Goal: Obtain resource: Download file/media

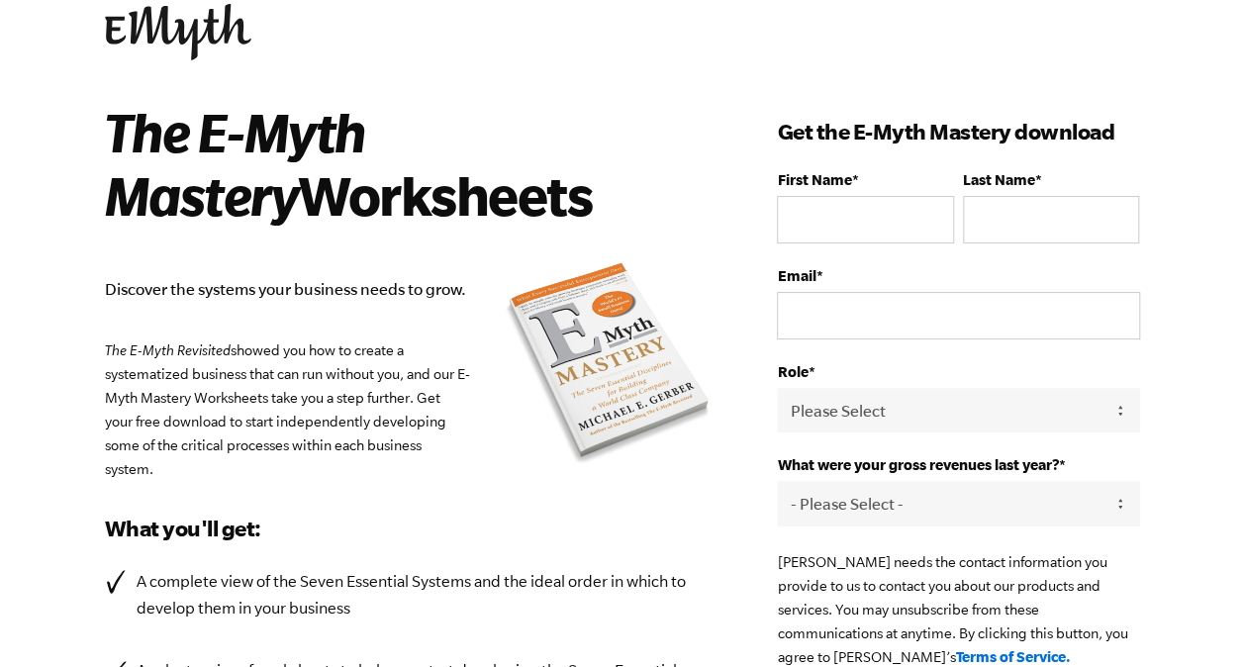
scroll to position [99, 0]
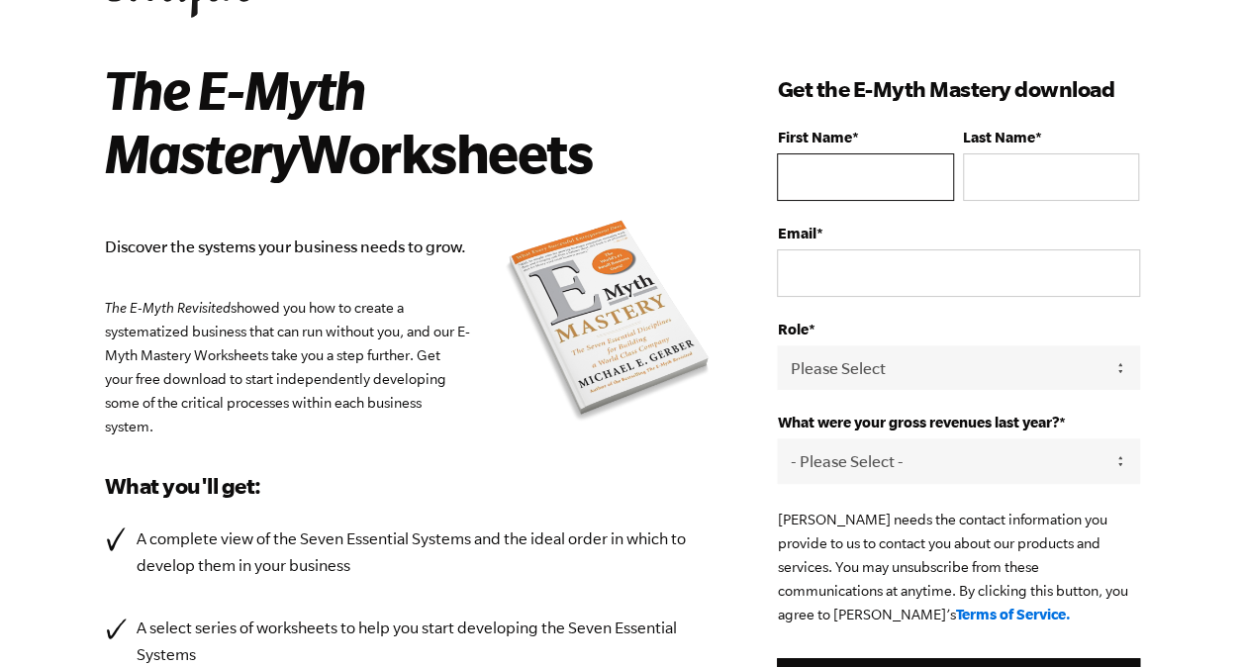
click at [898, 171] on input "First Name *" at bounding box center [865, 176] width 176 height 47
type input "[PERSON_NAME]"
type input "[EMAIL_ADDRESS][DOMAIN_NAME]"
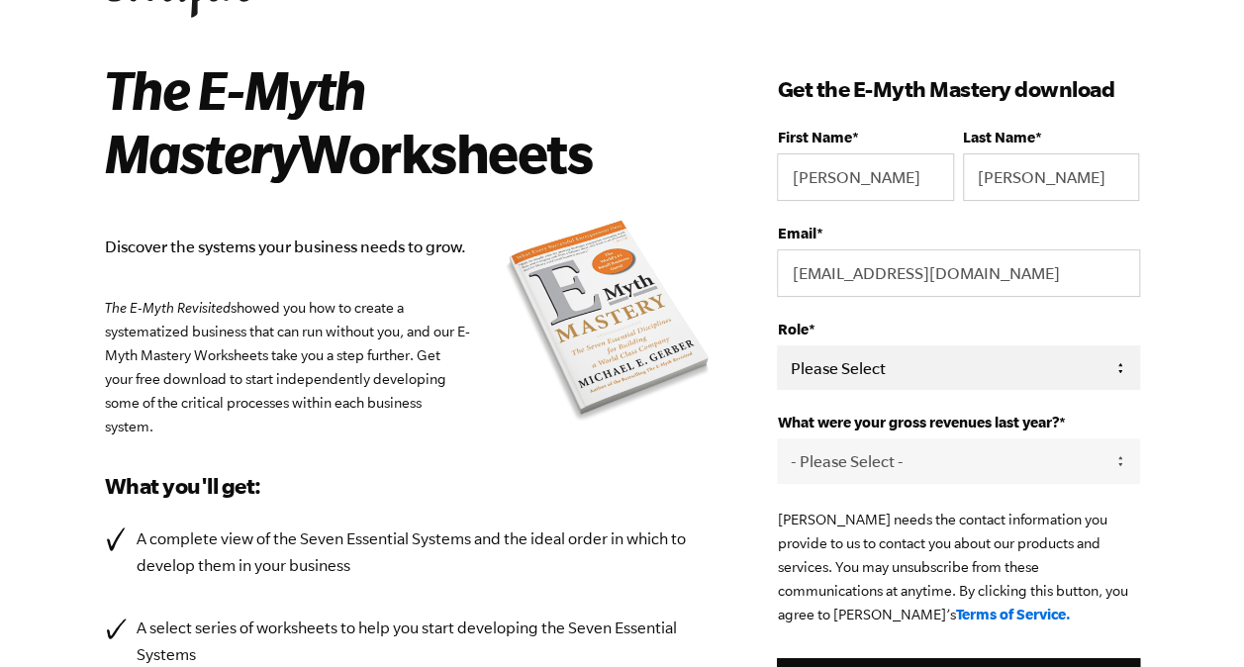
click at [850, 349] on select "Please Select Owner Partner / Co-Owner Executive Employee / Other" at bounding box center [958, 367] width 362 height 45
select select "Owner"
click at [777, 345] on select "Please Select Owner Partner / Co-Owner Executive Employee / Other" at bounding box center [958, 367] width 362 height 45
click at [906, 465] on select "- Please Select - 0-75K 76-150K 151-275K 276-500K 501-750K 751-1M 1-2.5M 2.5-5M…" at bounding box center [958, 460] width 362 height 45
select select "76-150K"
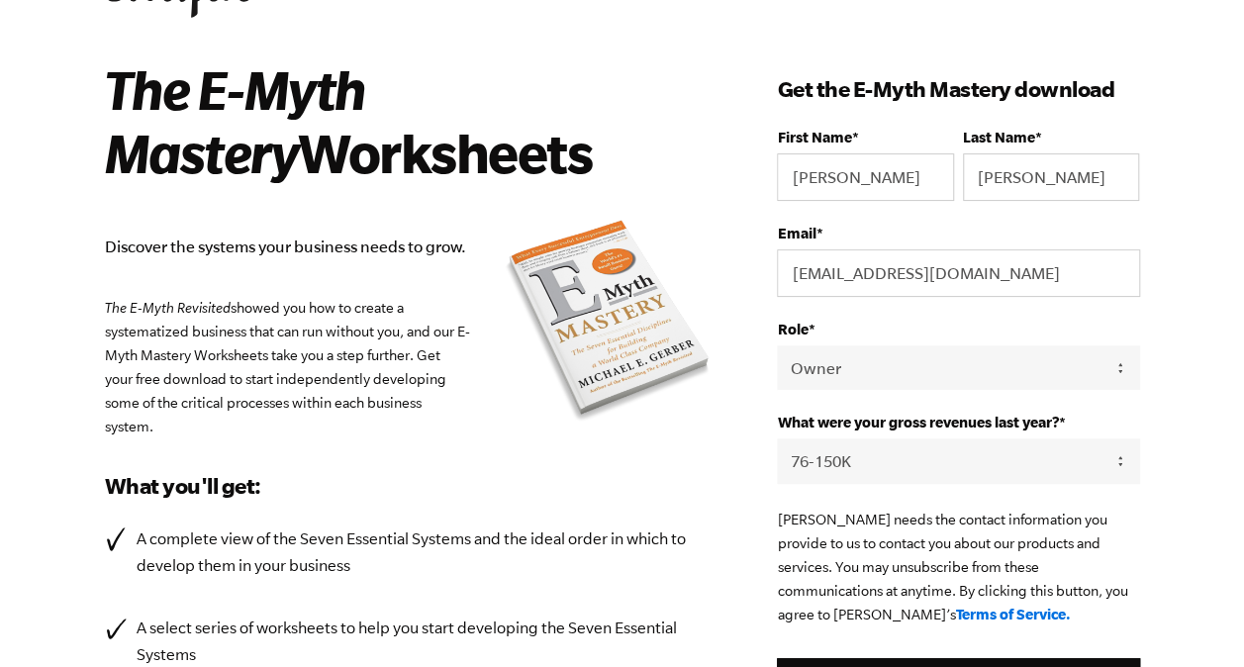
click at [777, 438] on select "- Please Select - 0-75K 76-150K 151-275K 276-500K 501-750K 751-1M 1-2.5M 2.5-5M…" at bounding box center [958, 460] width 362 height 45
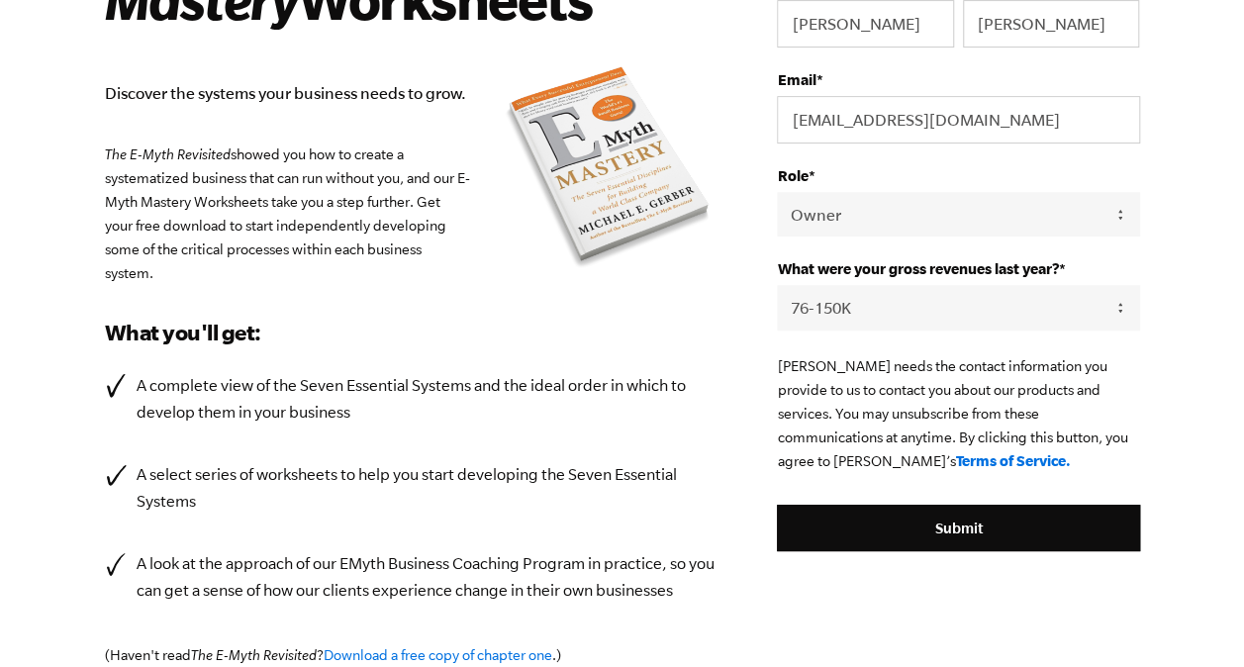
scroll to position [495, 0]
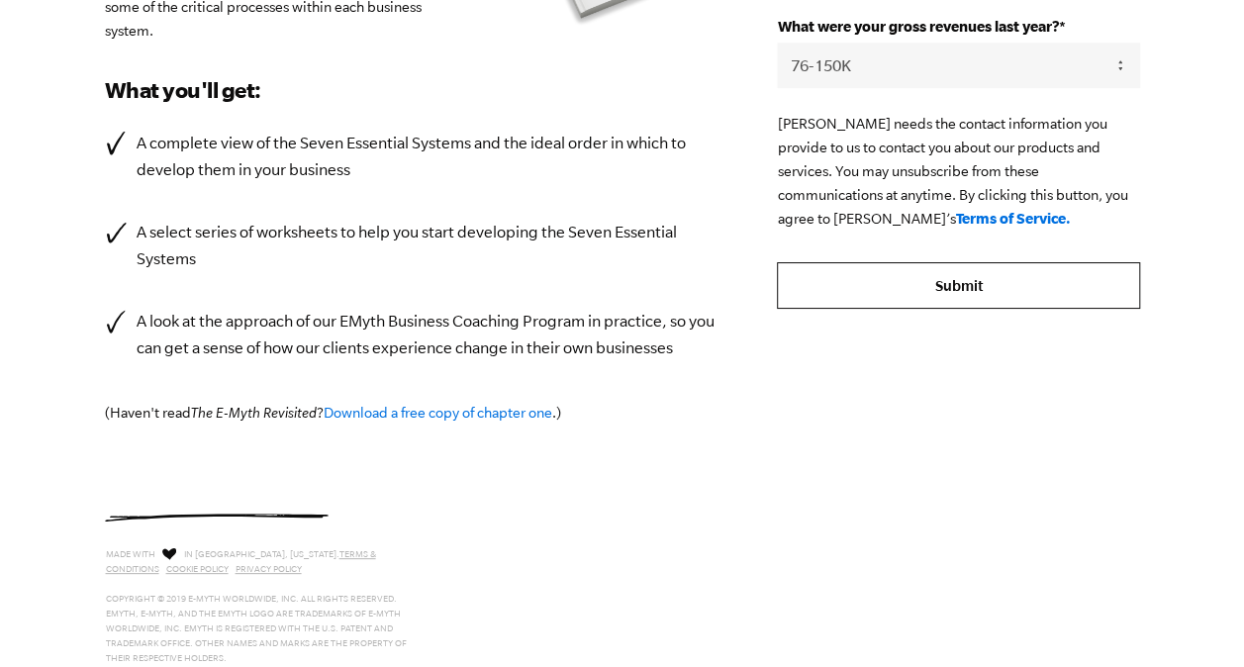
click at [950, 281] on input "Submit" at bounding box center [958, 285] width 362 height 47
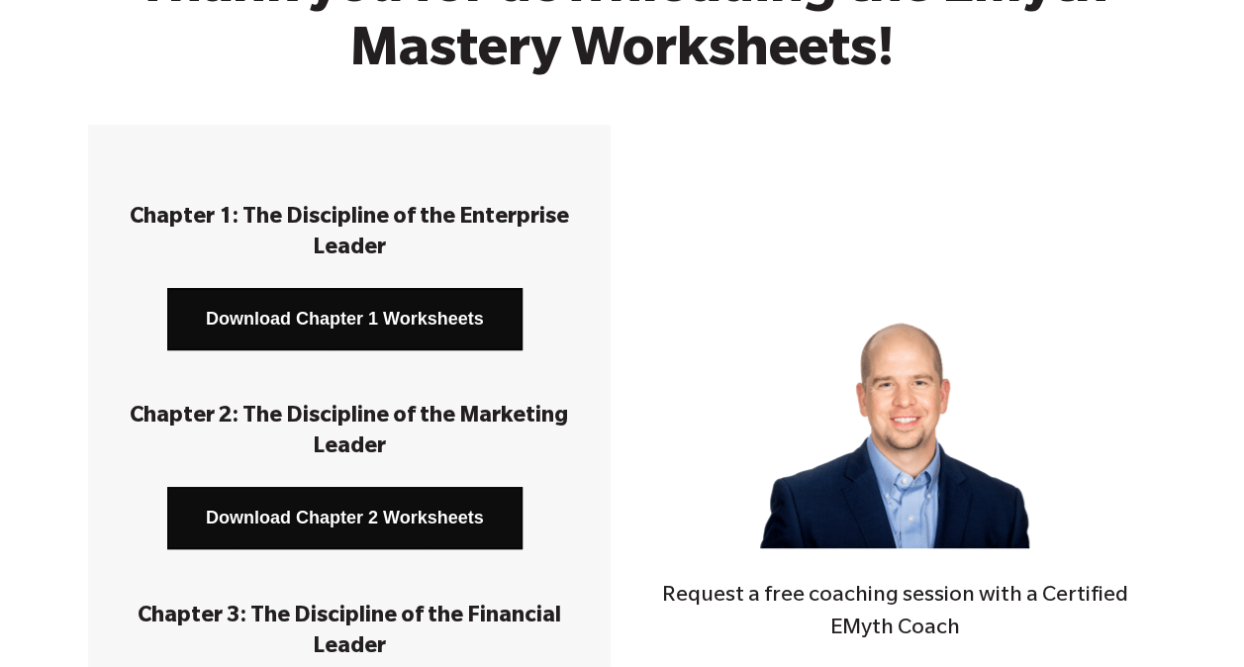
scroll to position [198, 0]
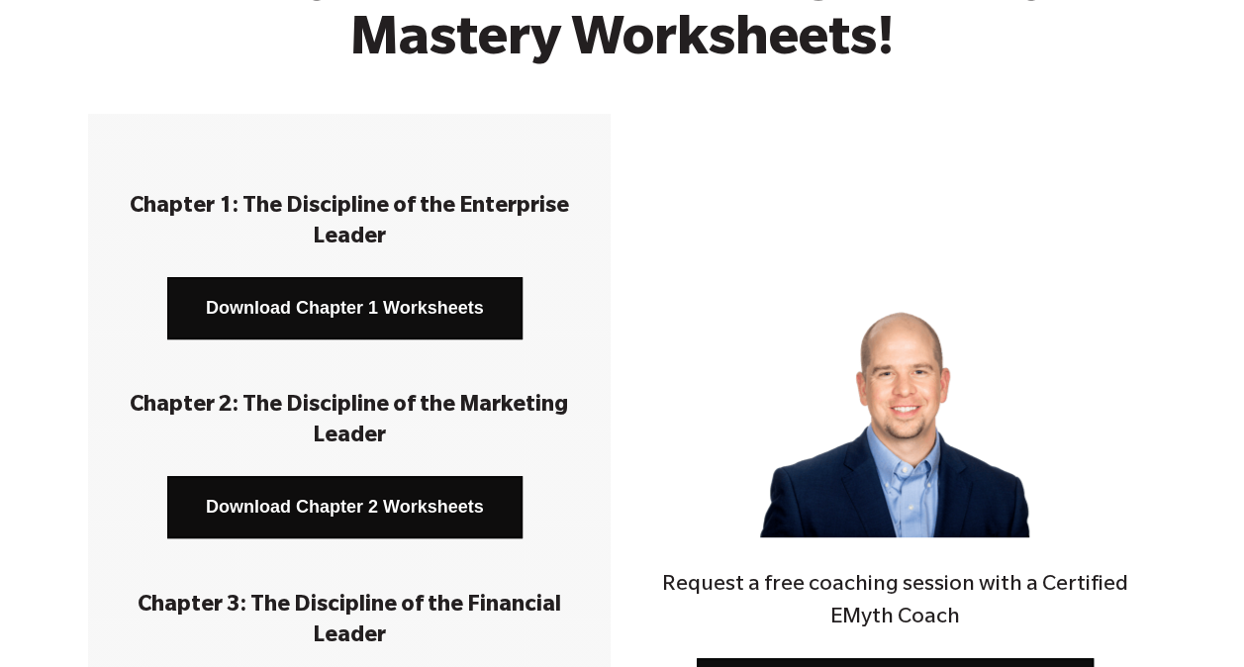
click at [343, 307] on link "Download Chapter 1 Worksheets" at bounding box center [344, 308] width 355 height 62
